Goal: Task Accomplishment & Management: Use online tool/utility

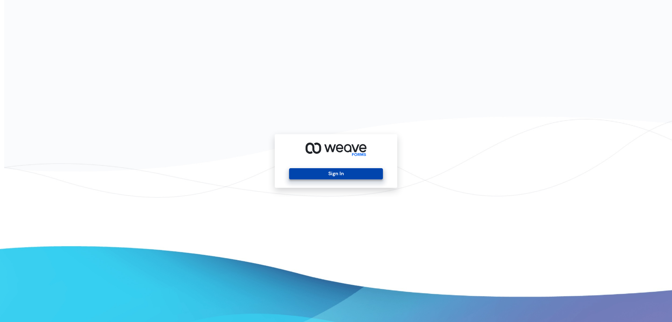
click at [310, 171] on button "Sign In" at bounding box center [335, 173] width 93 height 11
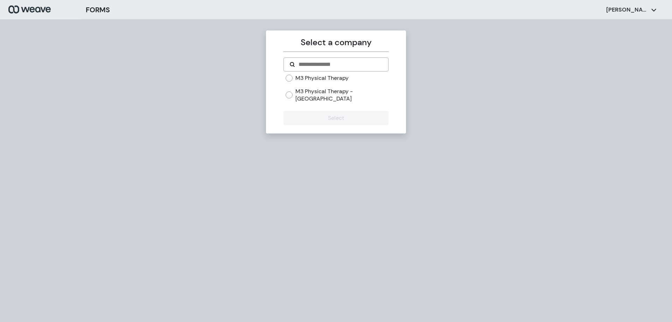
click at [339, 78] on label "M3 Physical Therapy" at bounding box center [322, 78] width 53 height 8
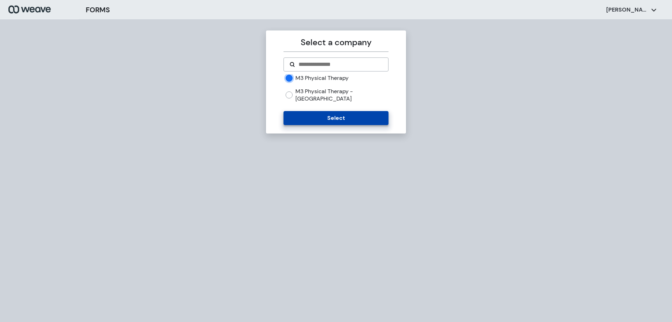
click at [336, 114] on button "Select" at bounding box center [336, 118] width 105 height 14
